Goal: Communication & Community: Ask a question

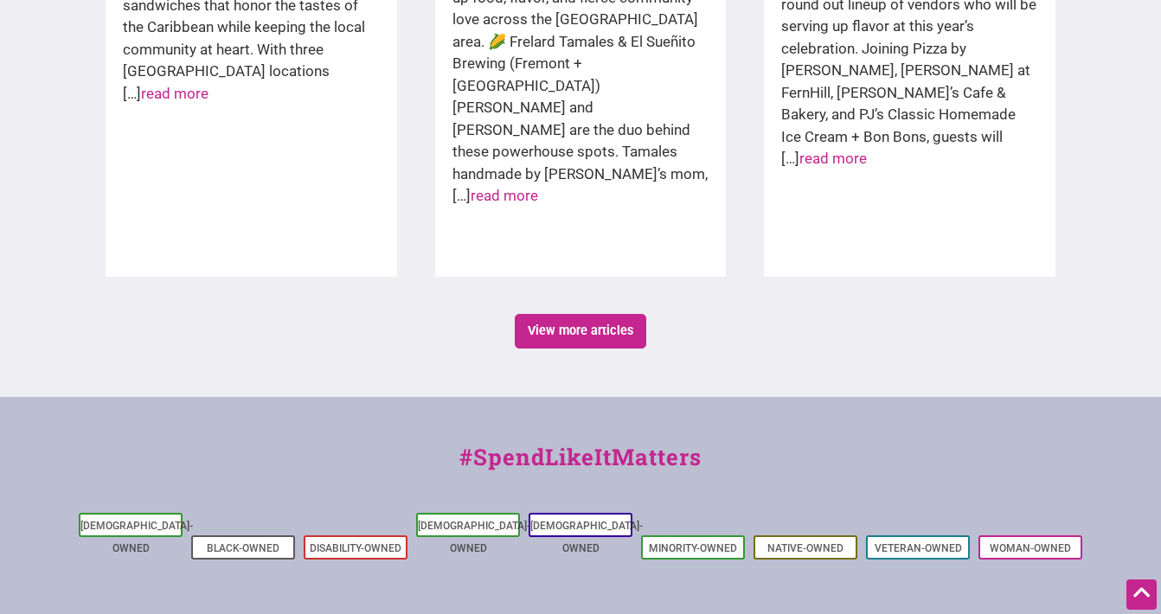
scroll to position [3091, 0]
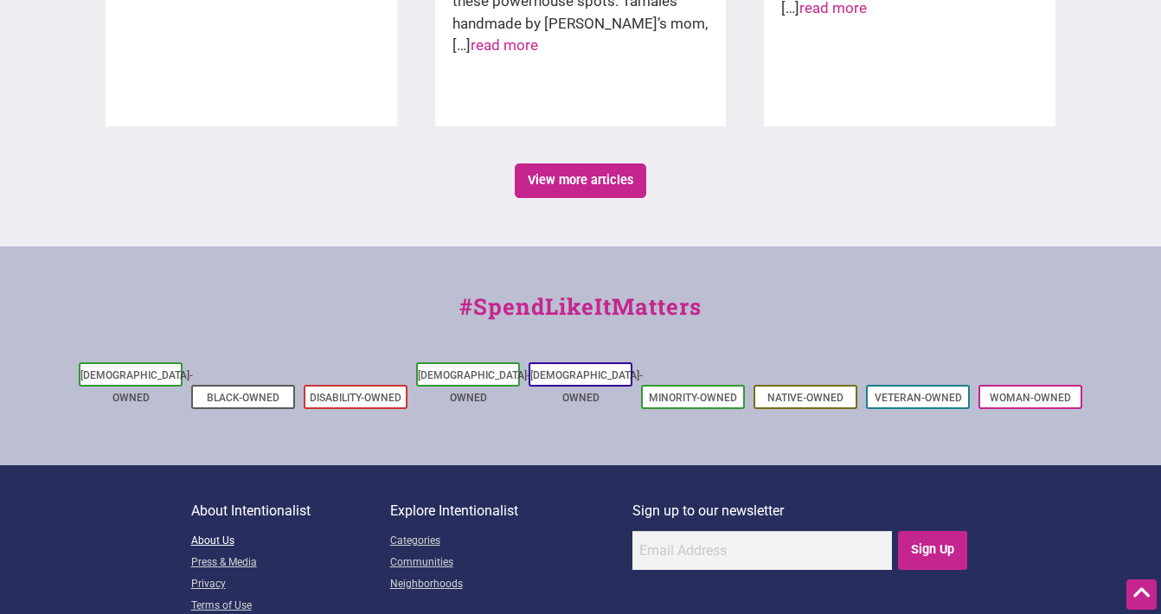
click at [214, 531] on link "About Us" at bounding box center [290, 542] width 199 height 22
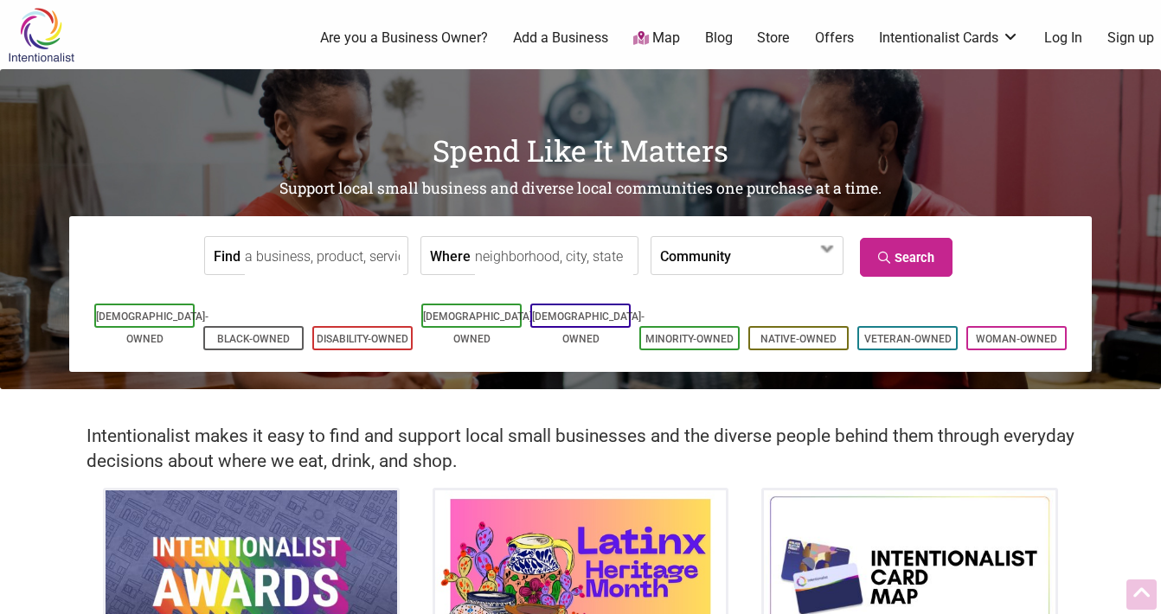
scroll to position [3091, 0]
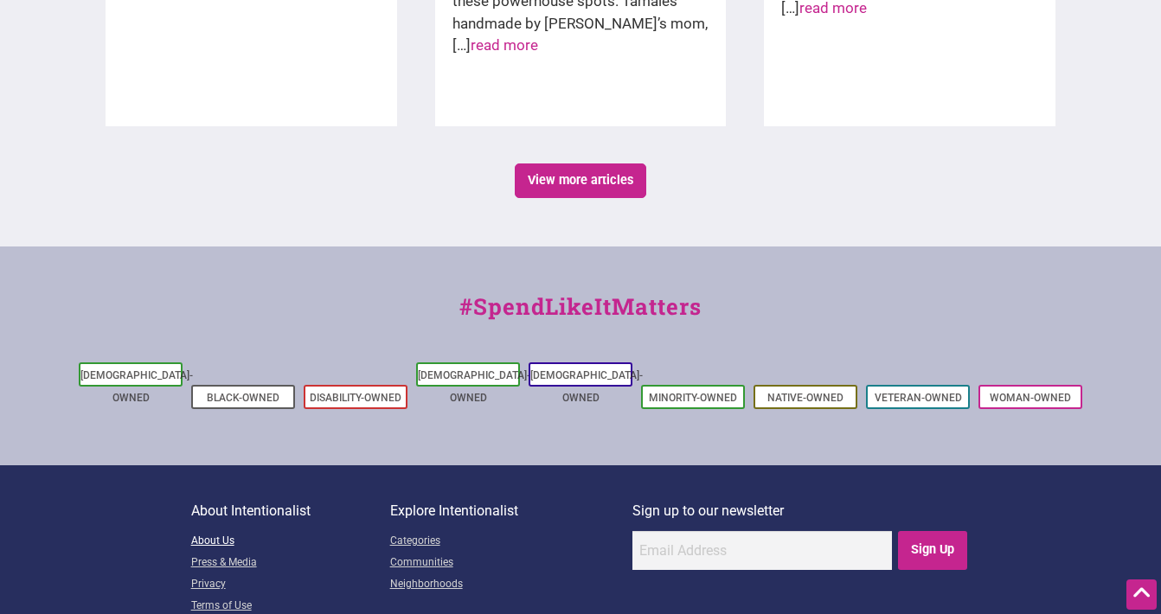
click at [211, 531] on link "About Us" at bounding box center [290, 542] width 199 height 22
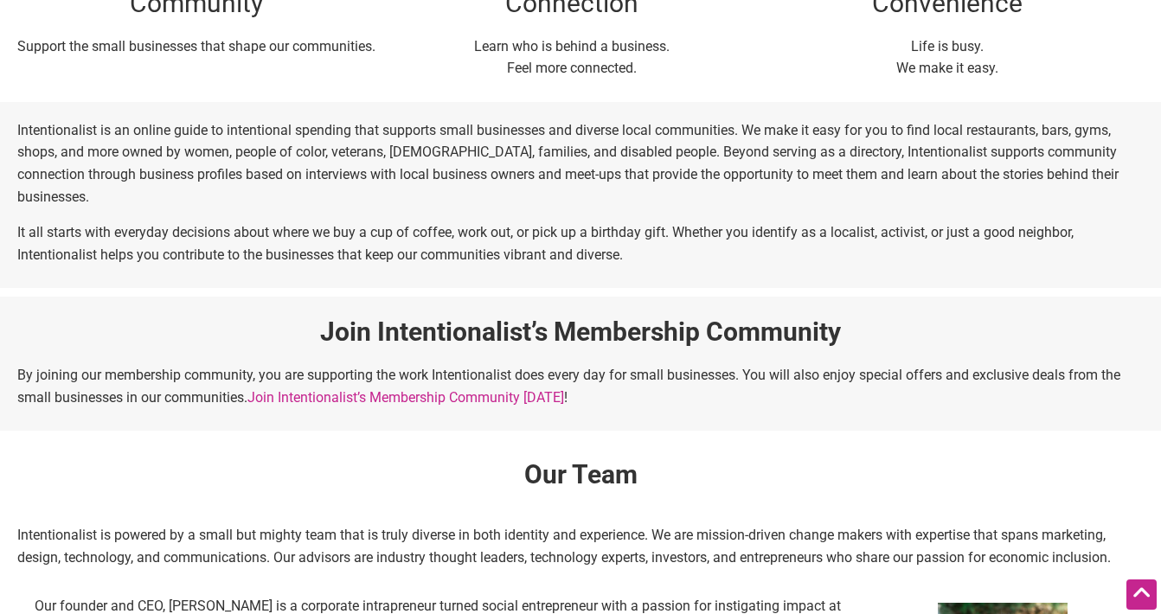
scroll to position [696, 0]
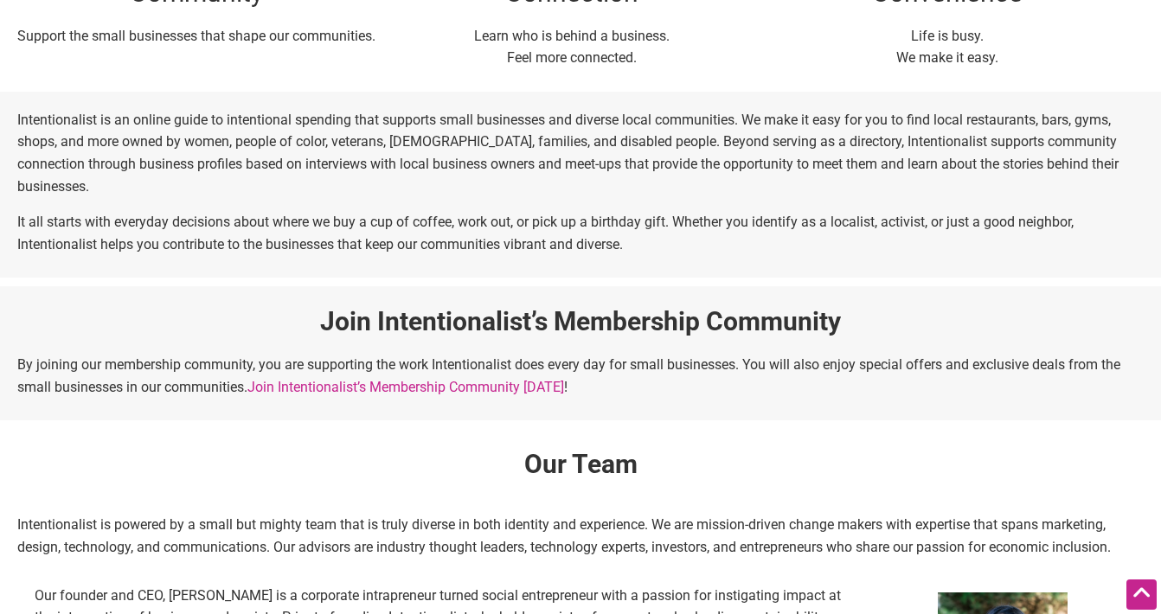
click at [516, 379] on link "Join Intentionalist’s Membership Community [DATE]" at bounding box center [405, 387] width 317 height 16
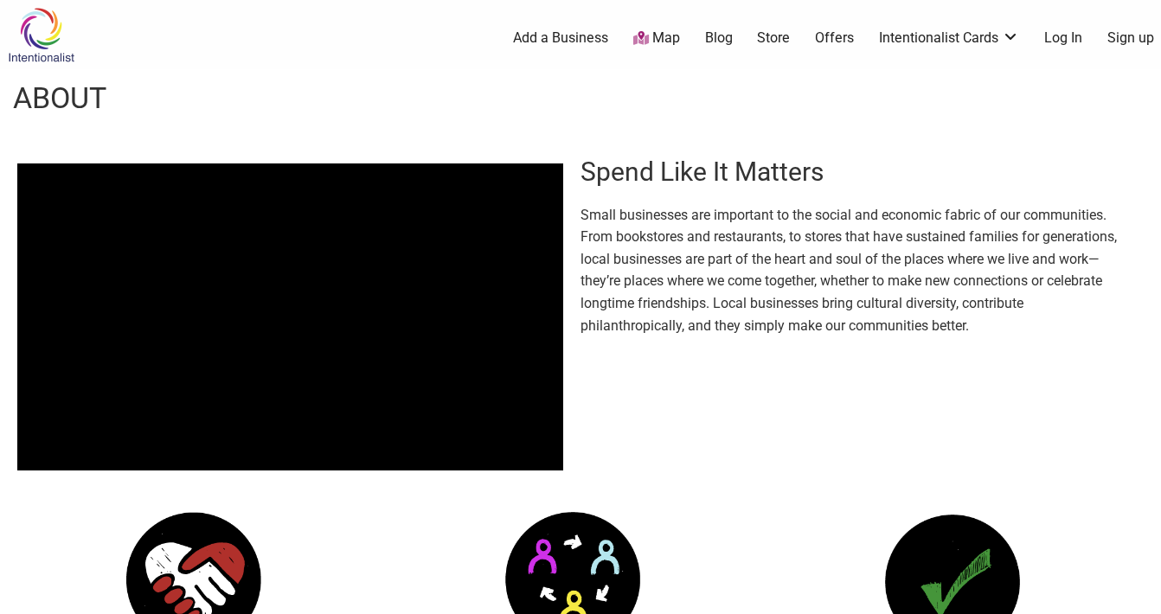
click at [650, 39] on link "Map" at bounding box center [656, 39] width 47 height 20
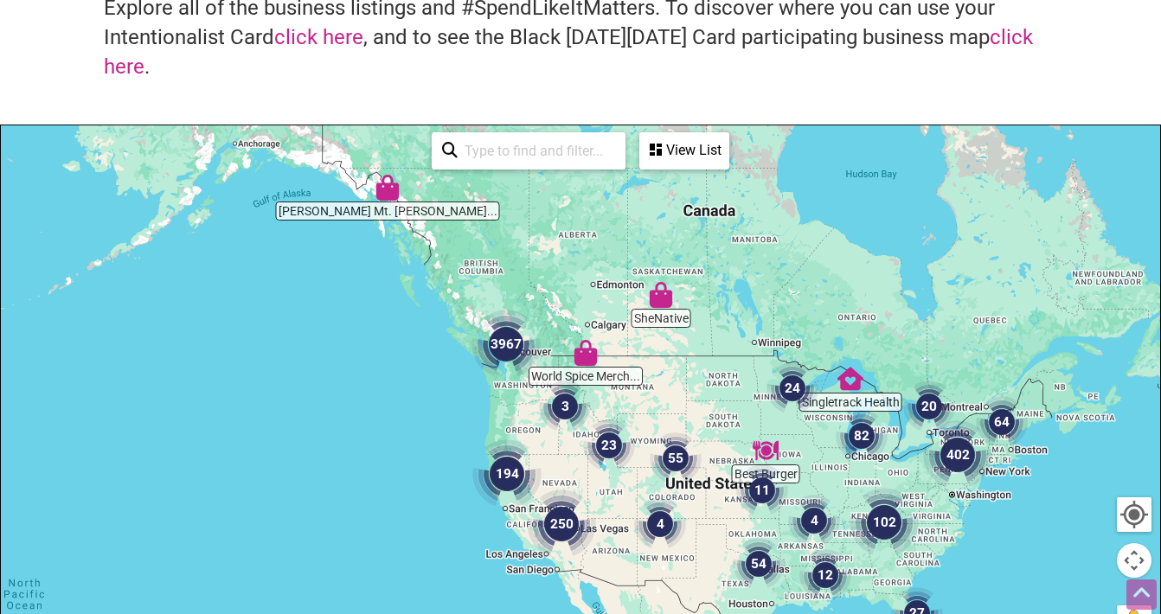
scroll to position [141, 0]
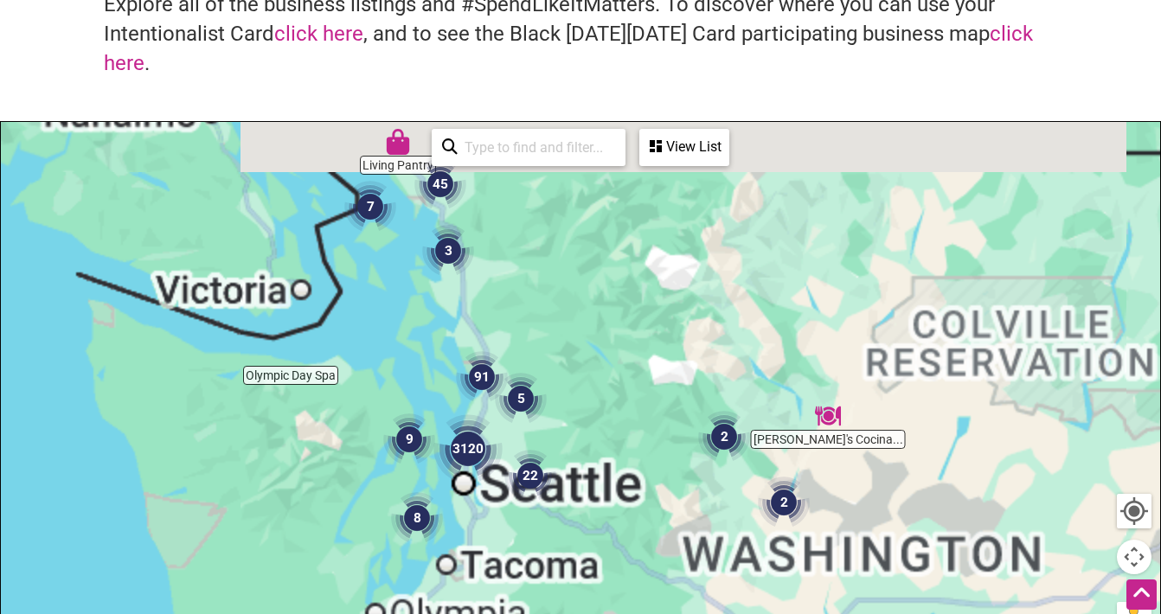
drag, startPoint x: 536, startPoint y: 468, endPoint x: 641, endPoint y: 214, distance: 275.0
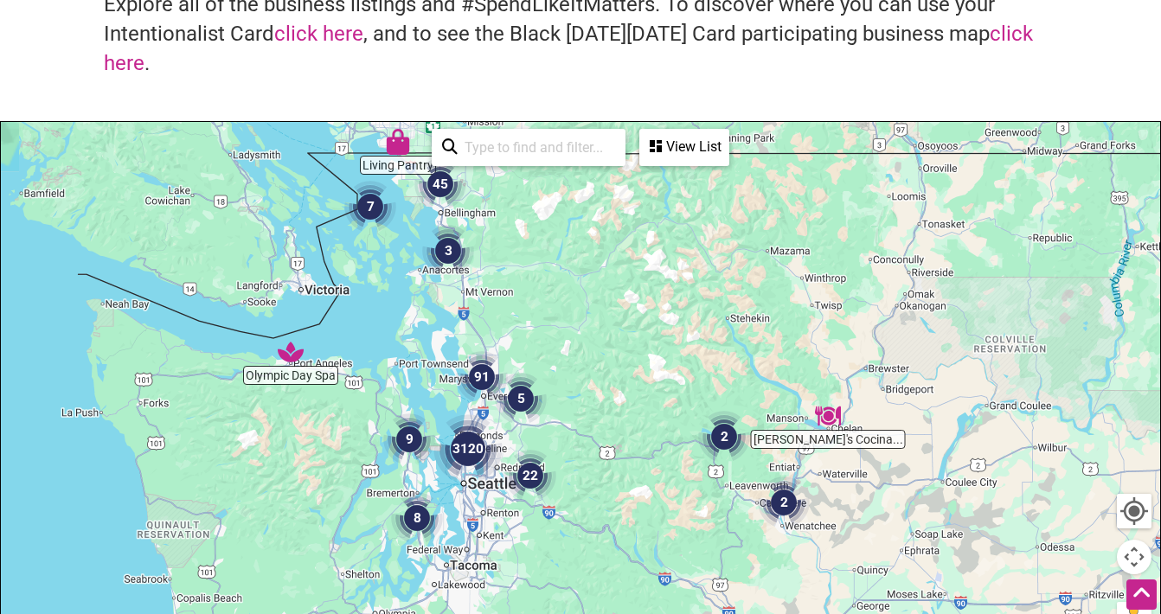
click at [641, 214] on div at bounding box center [580, 458] width 1159 height 673
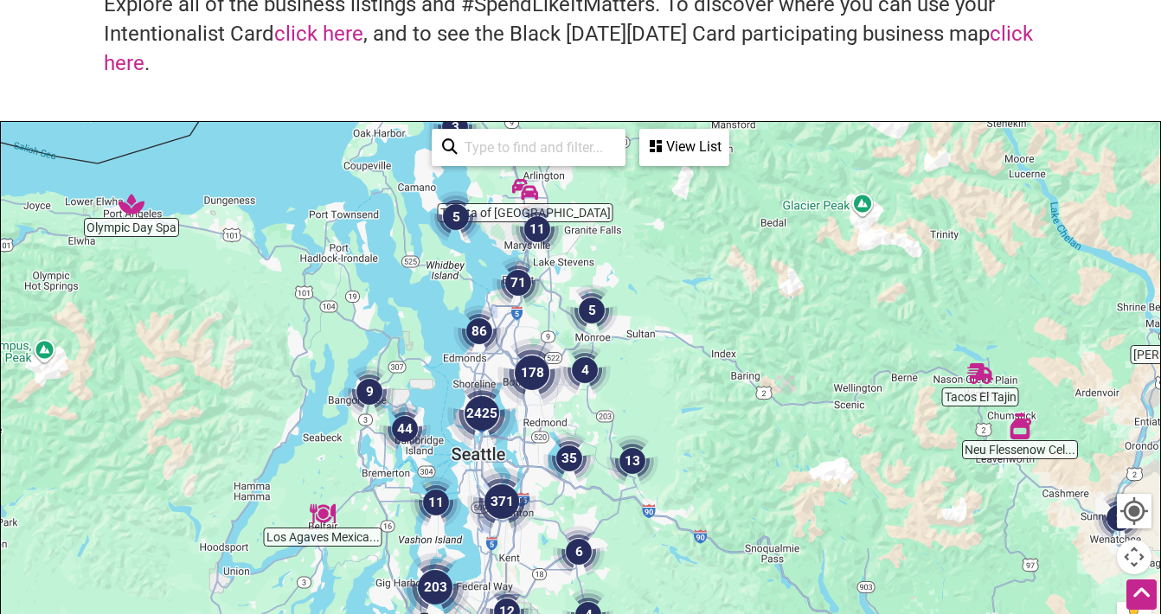
drag, startPoint x: 500, startPoint y: 444, endPoint x: 553, endPoint y: 312, distance: 141.7
click at [553, 312] on div at bounding box center [580, 458] width 1159 height 673
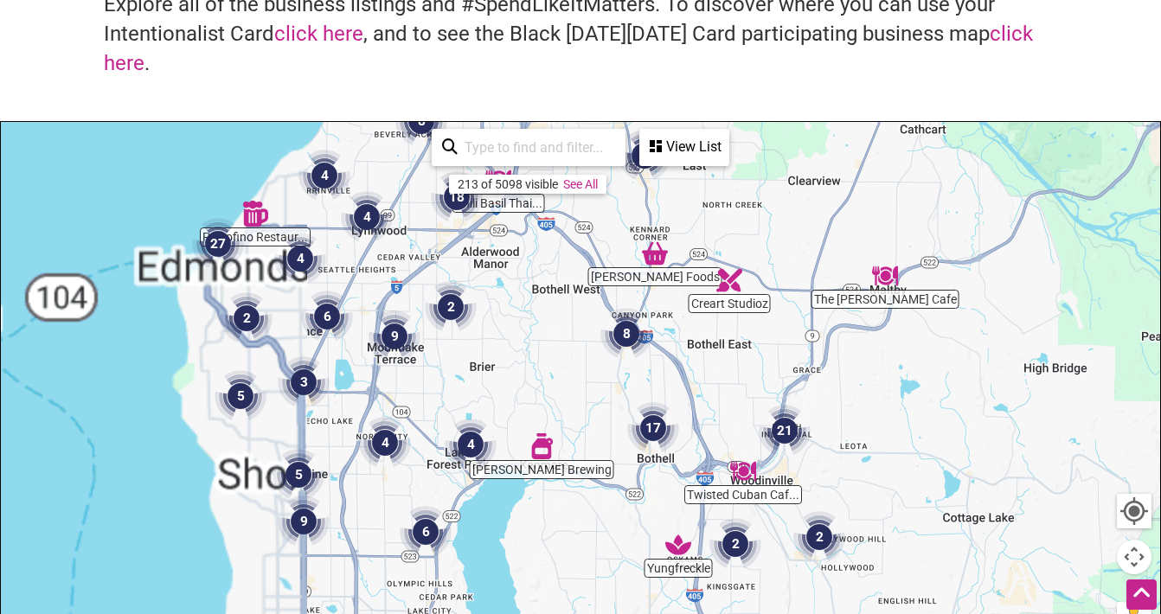
drag, startPoint x: 497, startPoint y: 459, endPoint x: 717, endPoint y: 241, distance: 309.5
click at [717, 230] on div at bounding box center [580, 458] width 1159 height 673
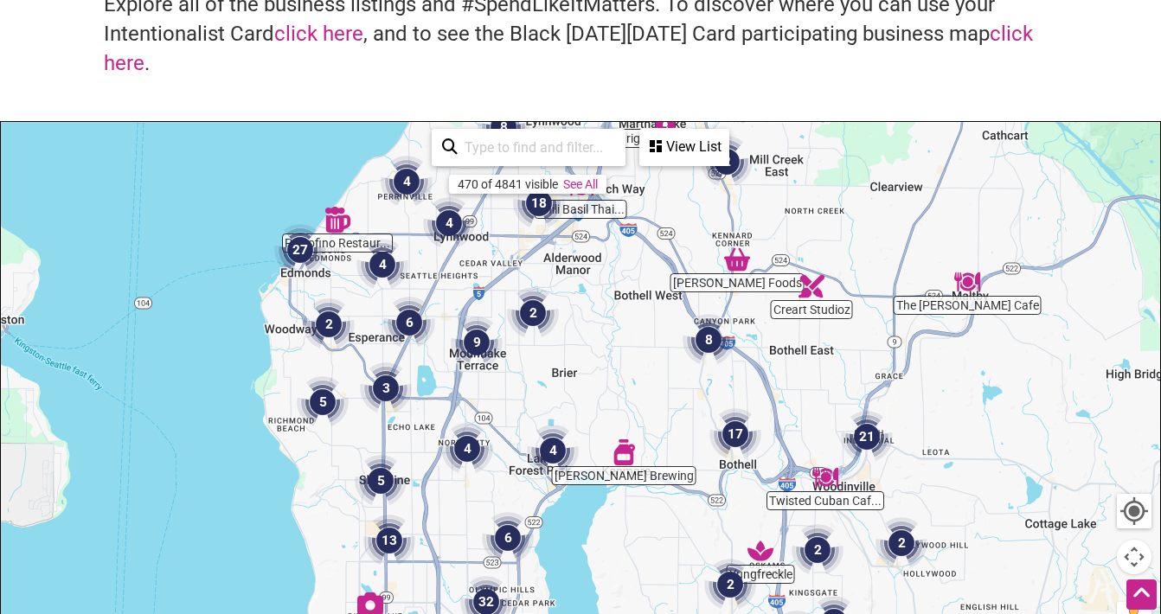
click at [407, 323] on img "6" at bounding box center [409, 323] width 52 height 52
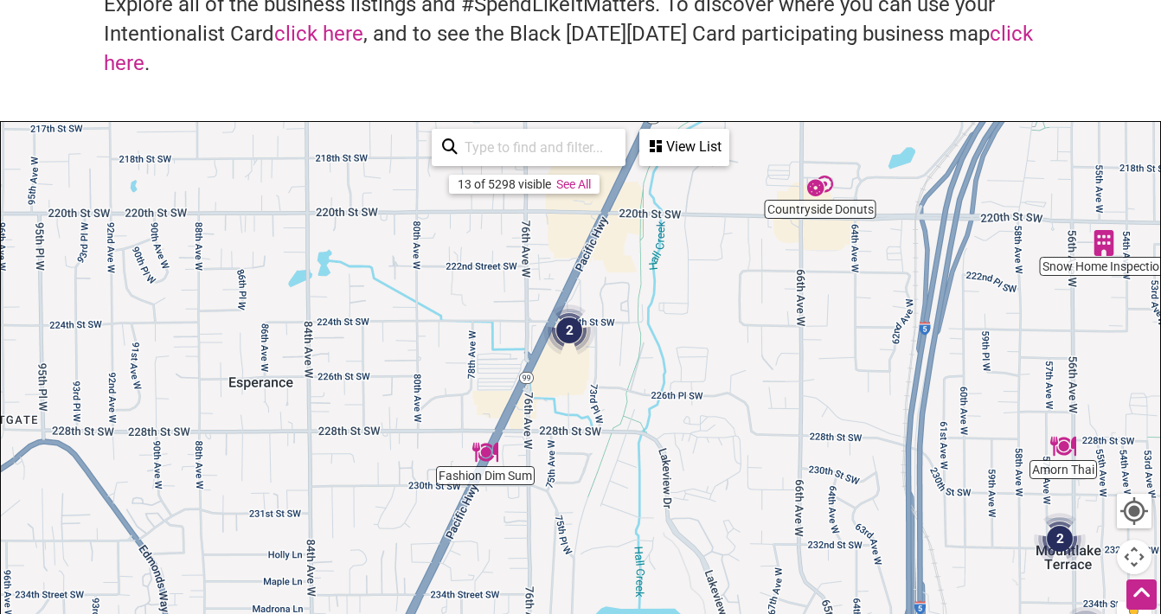
click at [578, 322] on img "2" at bounding box center [569, 331] width 52 height 52
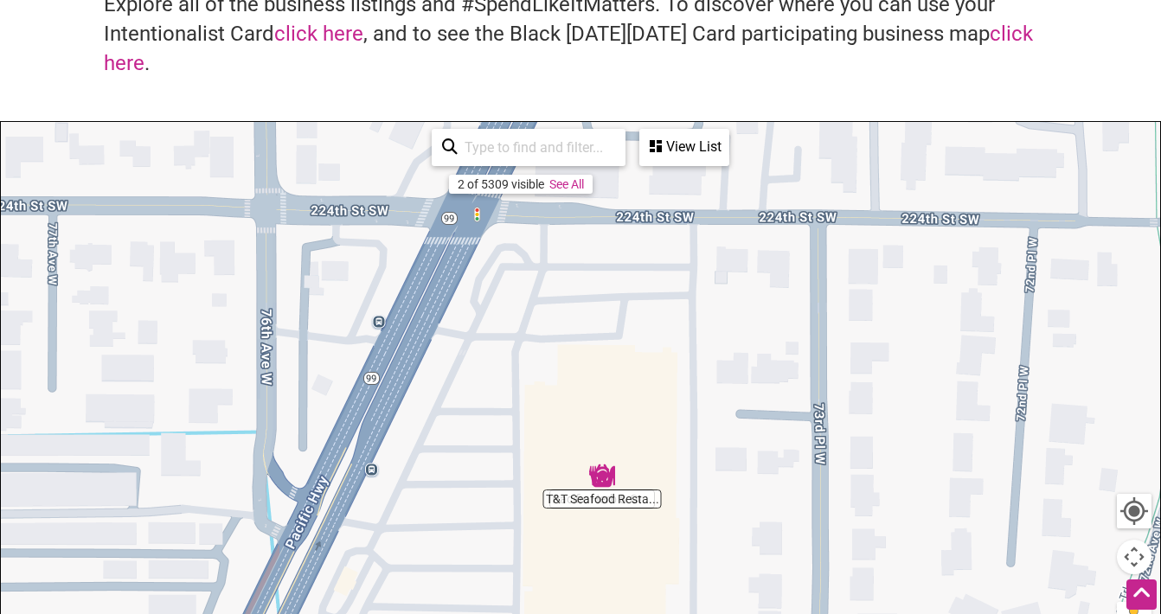
click at [605, 484] on img "T&T Seafood Restaurant" at bounding box center [602, 476] width 26 height 26
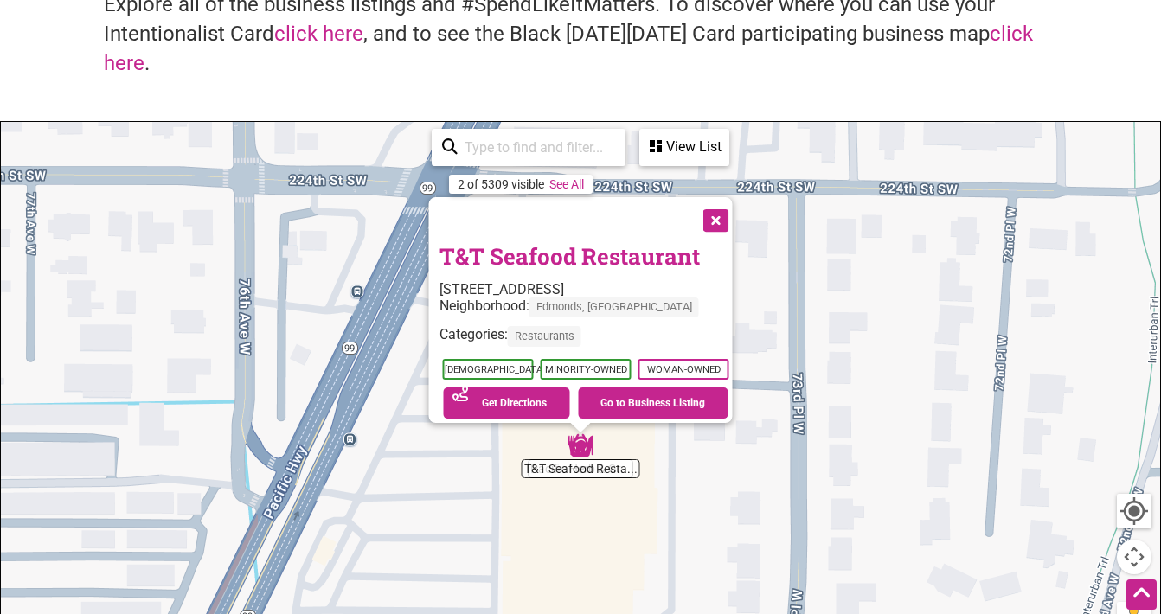
click at [717, 205] on button "Close" at bounding box center [714, 218] width 43 height 43
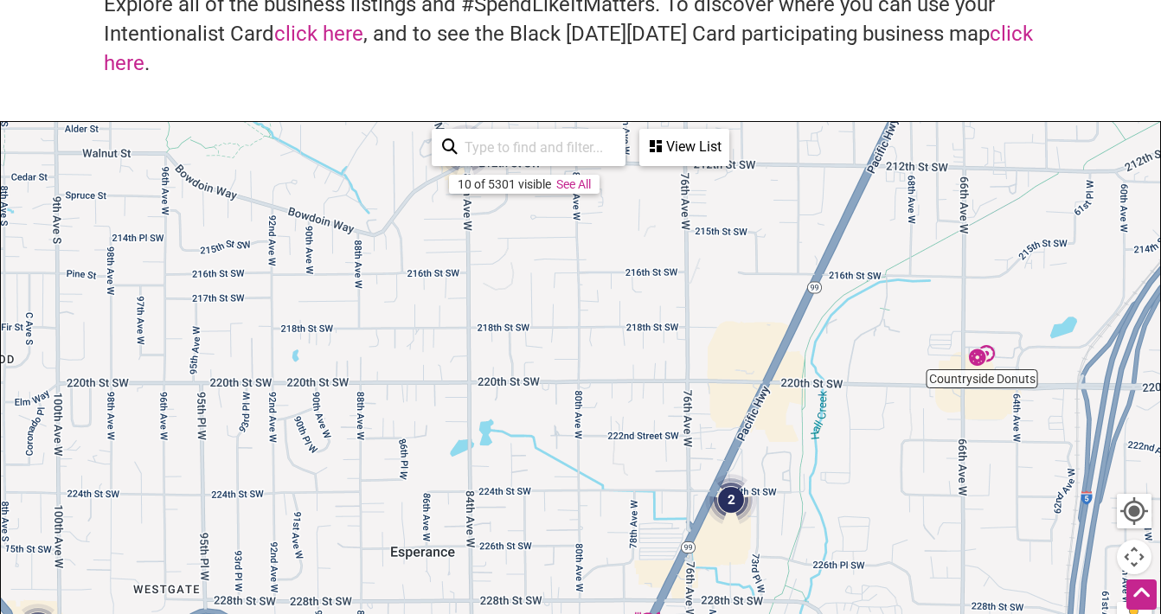
click at [497, 153] on input "search" at bounding box center [536, 148] width 157 height 34
type input "de la soil"
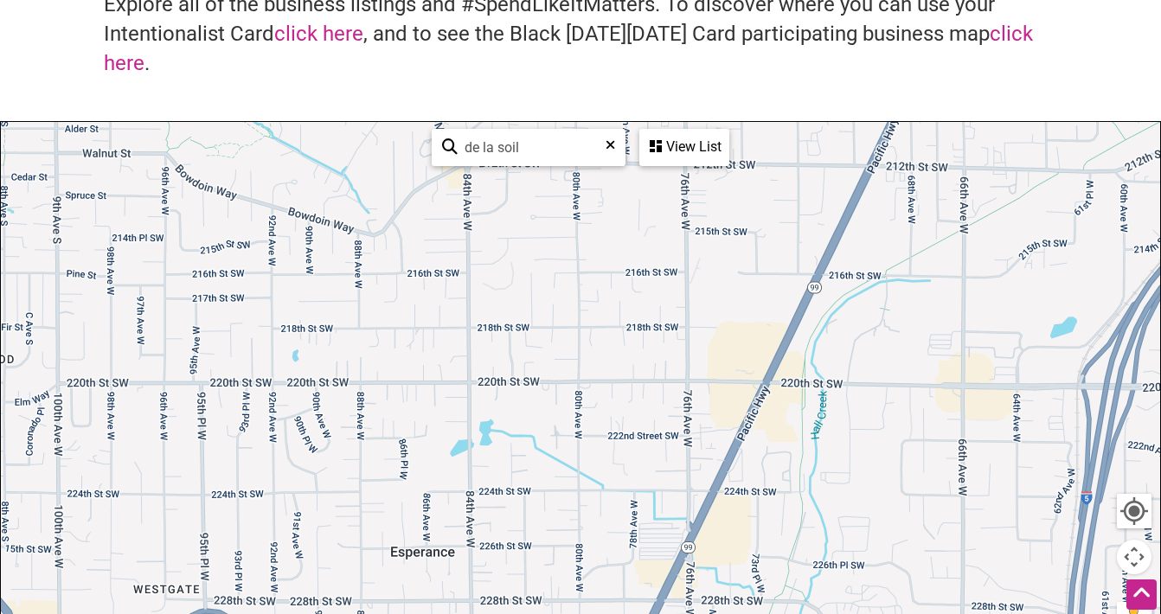
click at [693, 148] on div "View List" at bounding box center [684, 147] width 87 height 33
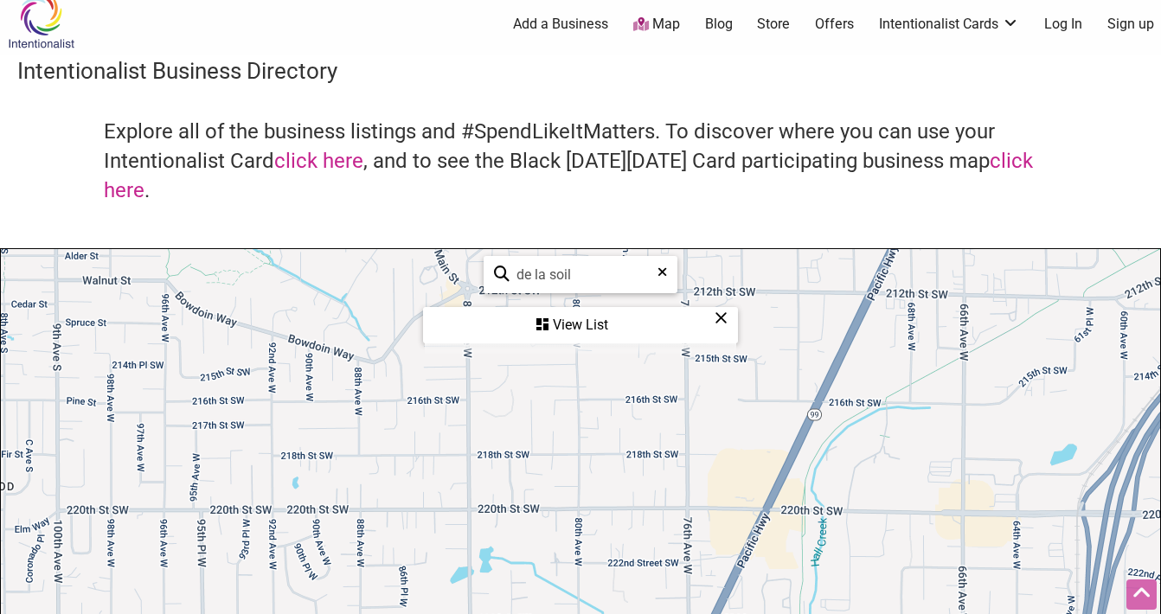
scroll to position [0, 0]
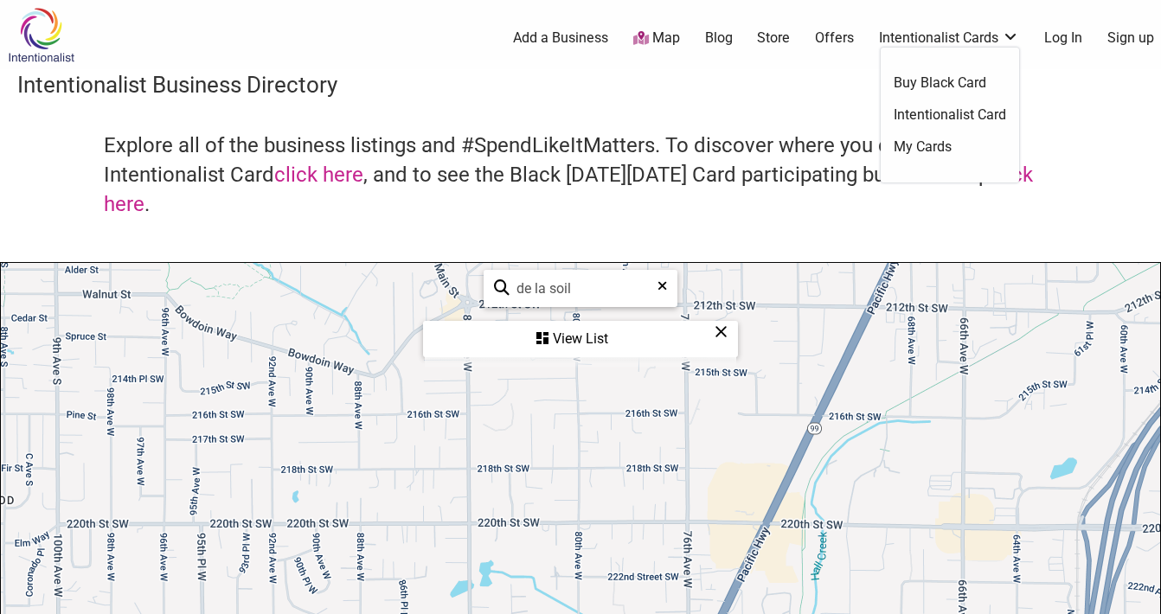
click at [984, 39] on link "Intentionalist Cards" at bounding box center [949, 38] width 140 height 19
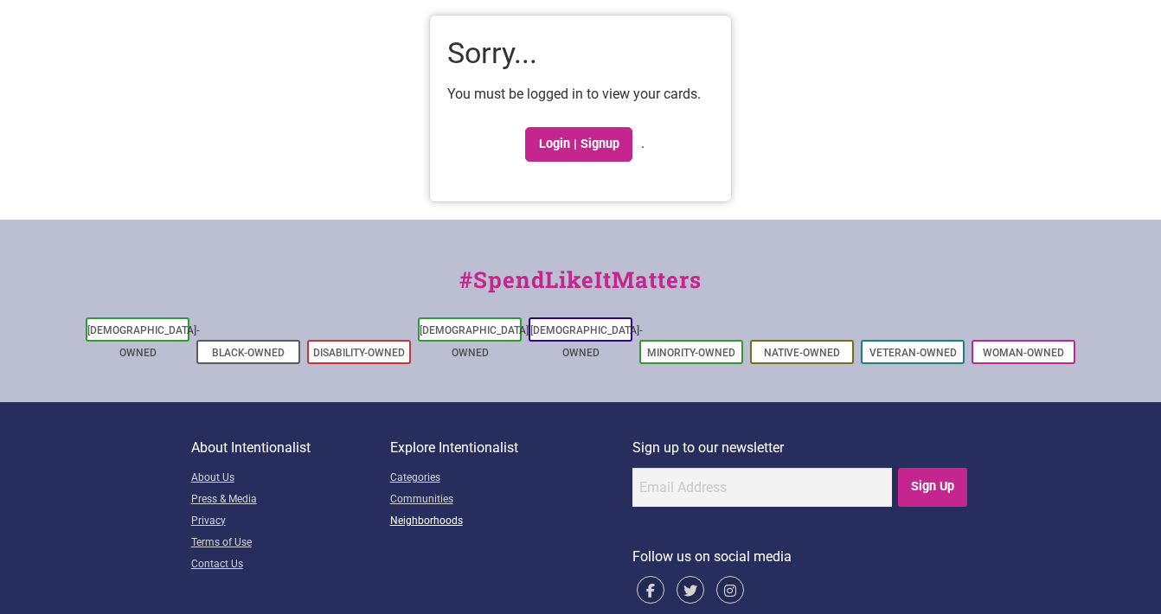
scroll to position [90, 0]
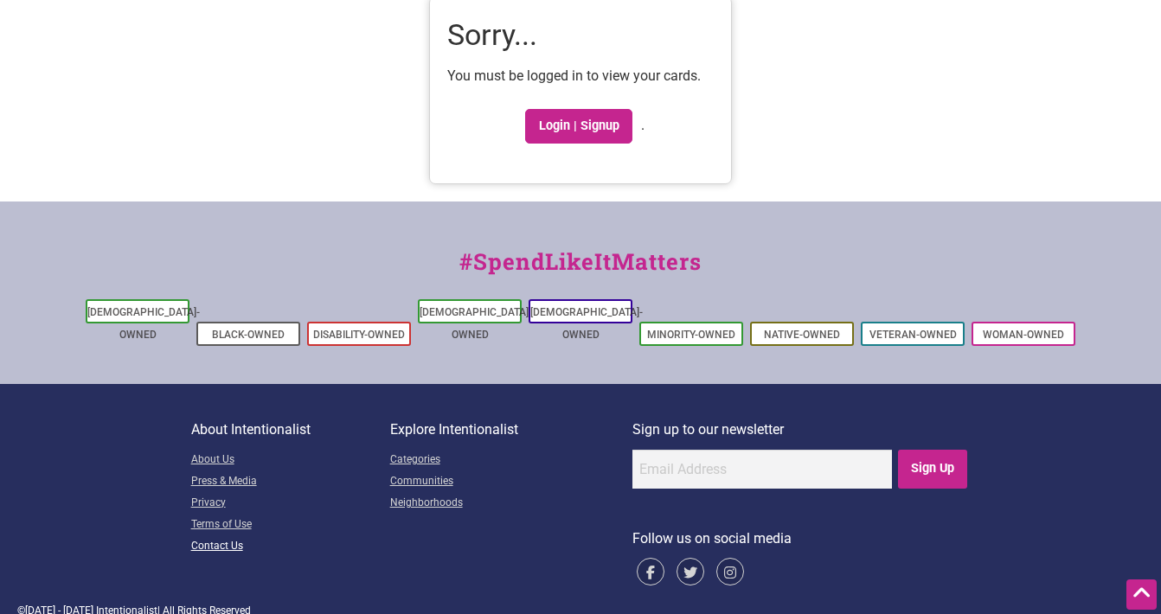
click at [228, 536] on link "Contact Us" at bounding box center [290, 547] width 199 height 22
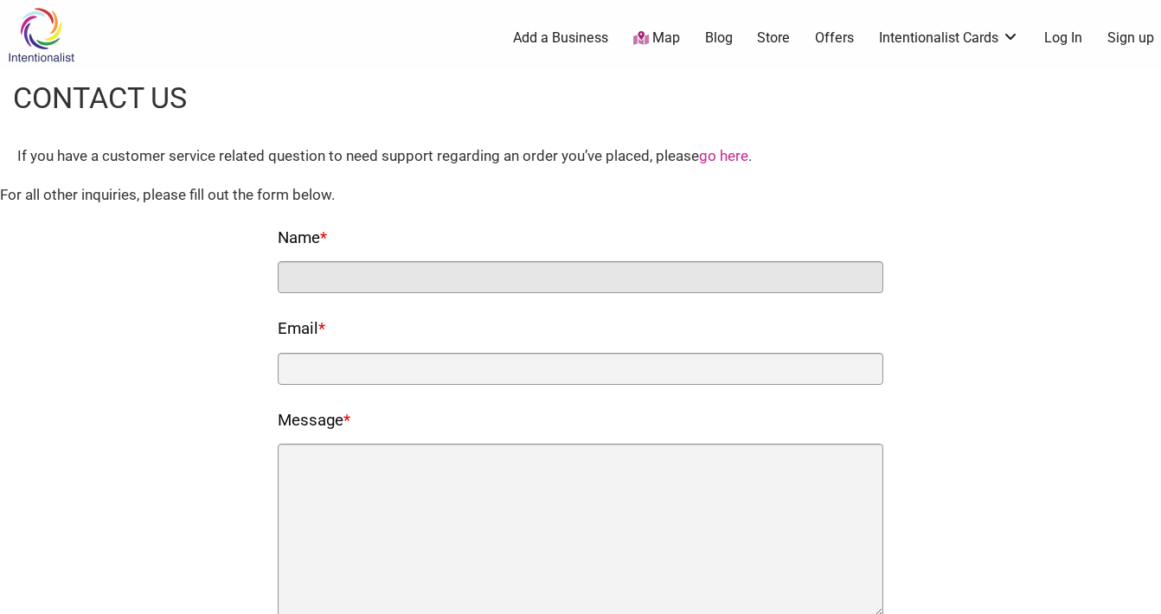
click at [343, 269] on input "Name *" at bounding box center [581, 277] width 606 height 32
type input "[PERSON_NAME]"
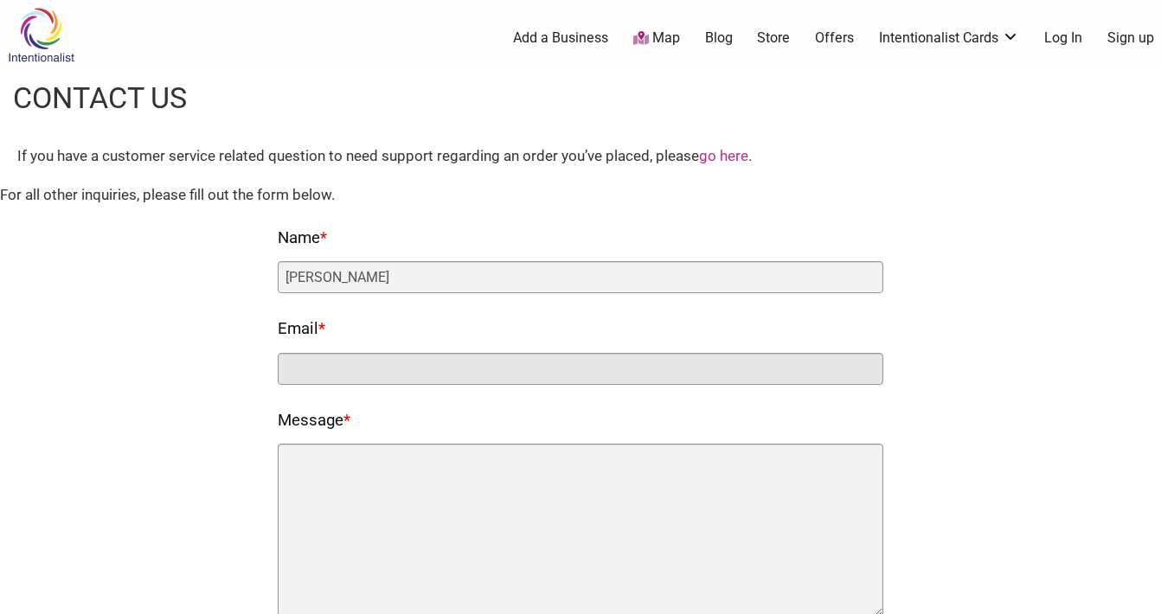
type input "[EMAIL_ADDRESS][DOMAIN_NAME]"
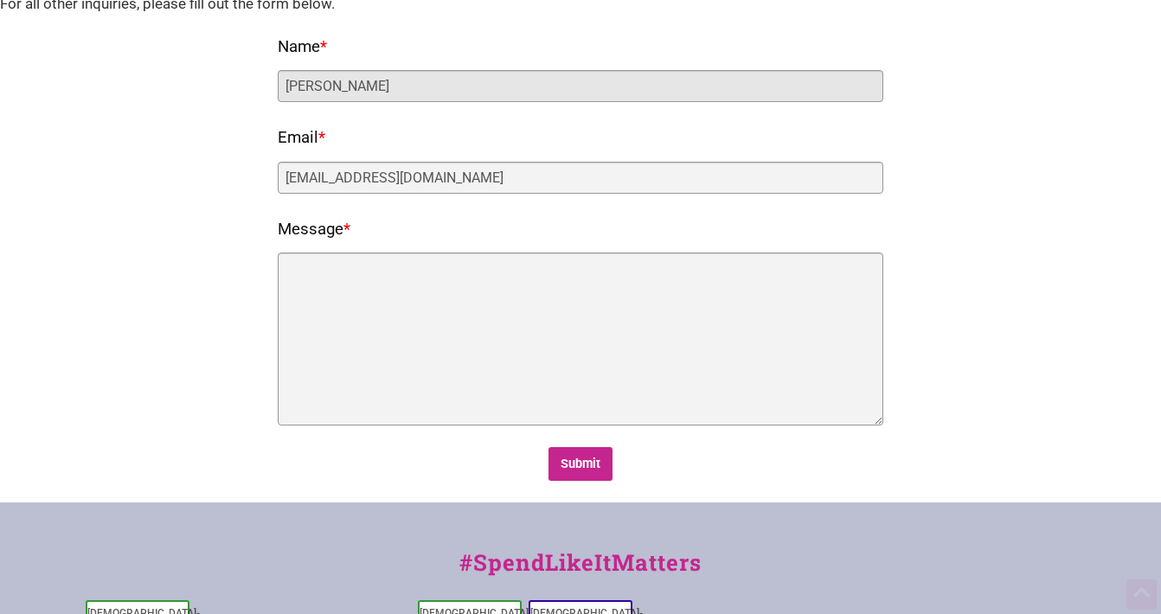
scroll to position [197, 0]
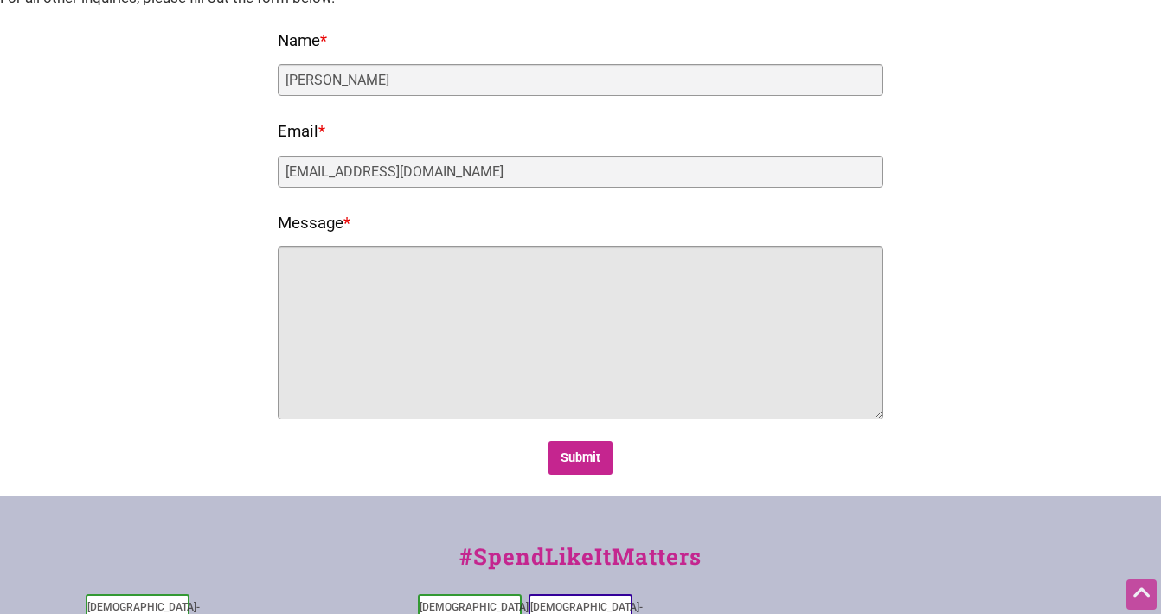
click at [405, 305] on textarea "Message *" at bounding box center [581, 333] width 606 height 173
type textarea "Hi! I"
